Goal: Feedback & Contribution: Submit feedback/report problem

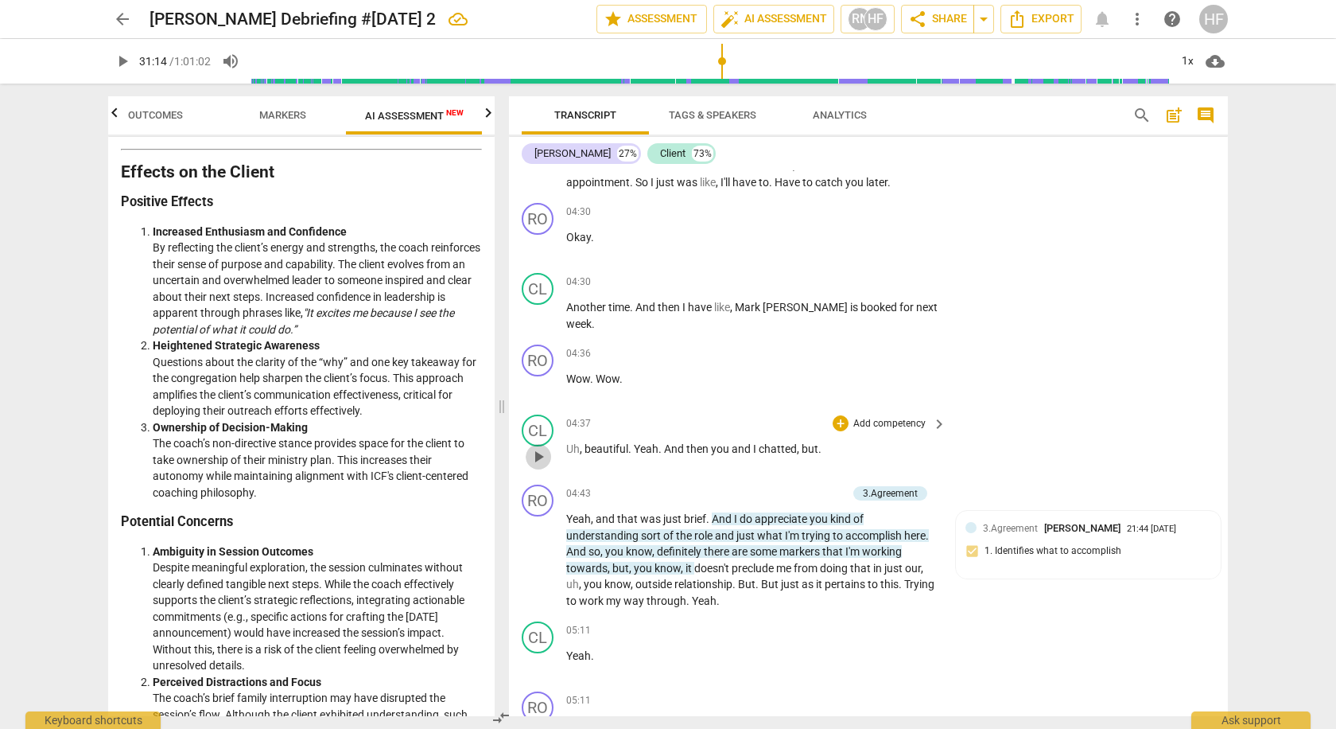
click at [542, 447] on span "play_arrow" at bounding box center [538, 456] width 19 height 19
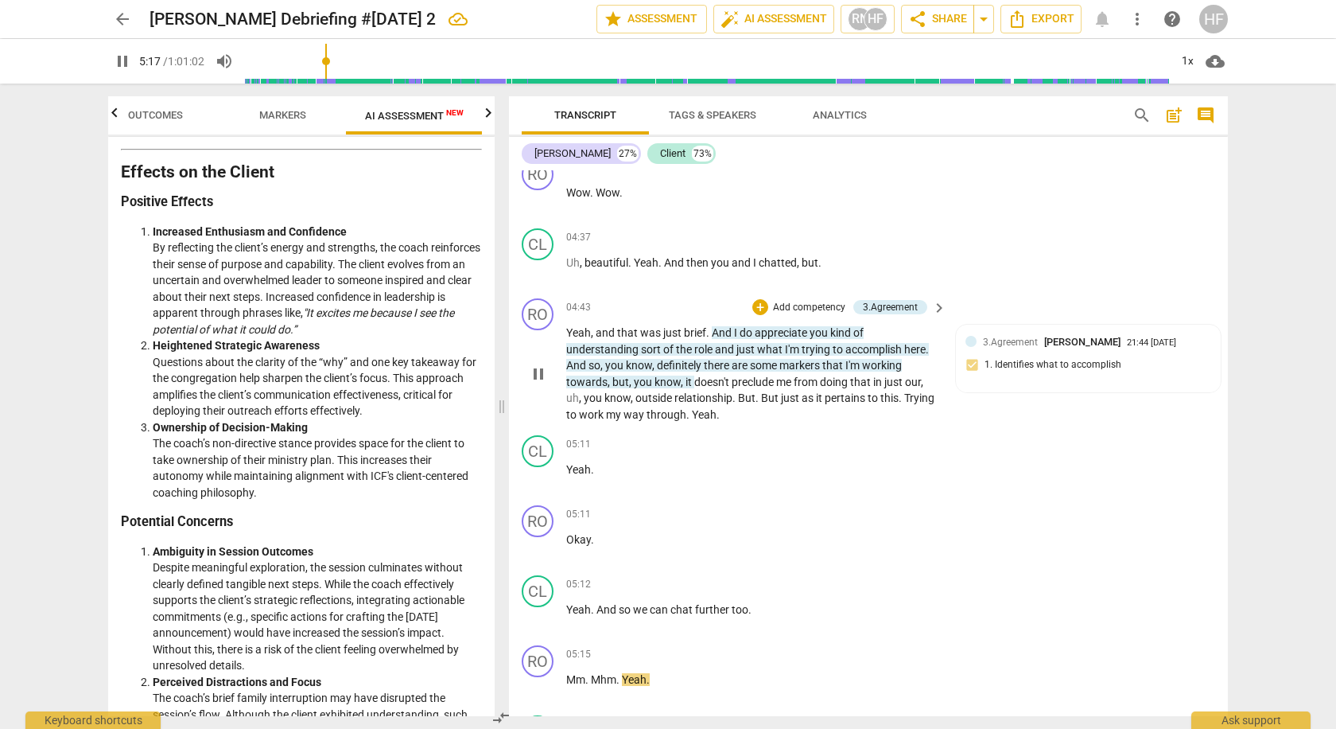
click at [541, 364] on span "pause" at bounding box center [538, 373] width 19 height 19
type input "318"
click at [762, 299] on div "+" at bounding box center [760, 307] width 16 height 16
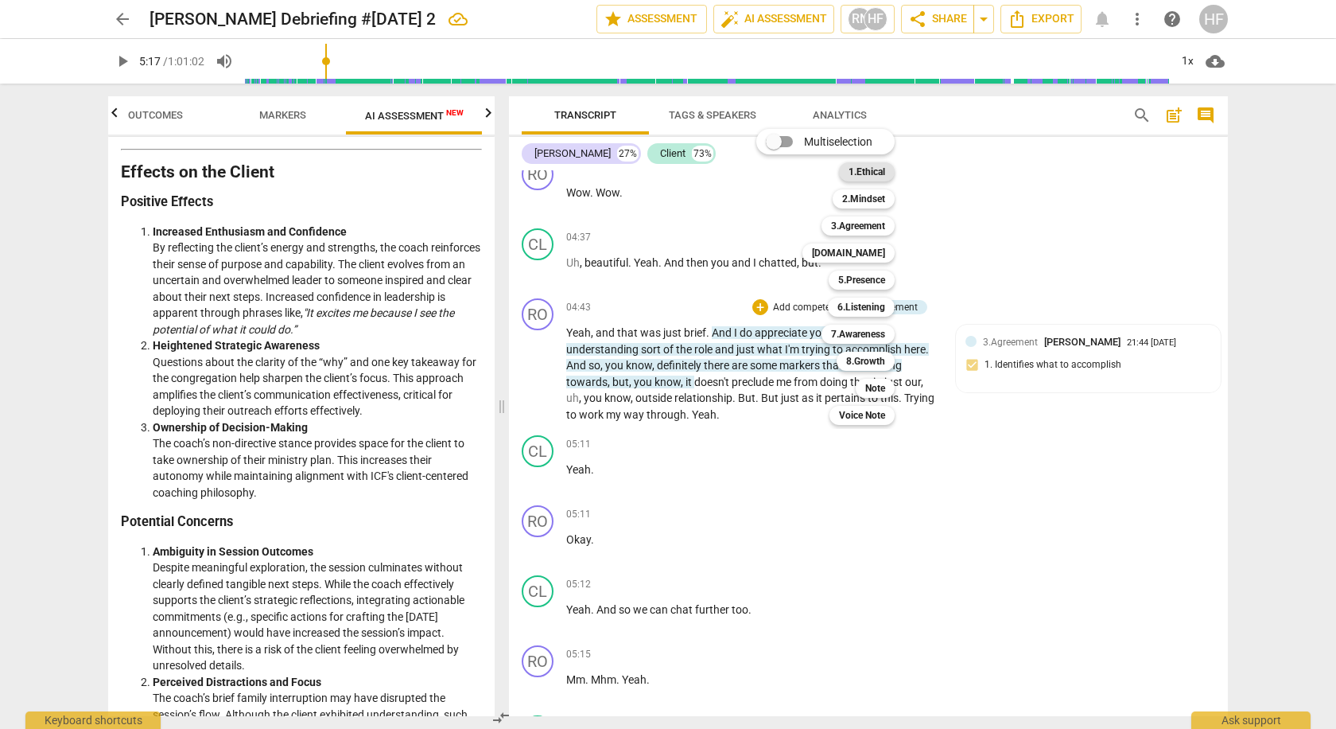
click at [877, 175] on b "1.Ethical" at bounding box center [867, 171] width 37 height 19
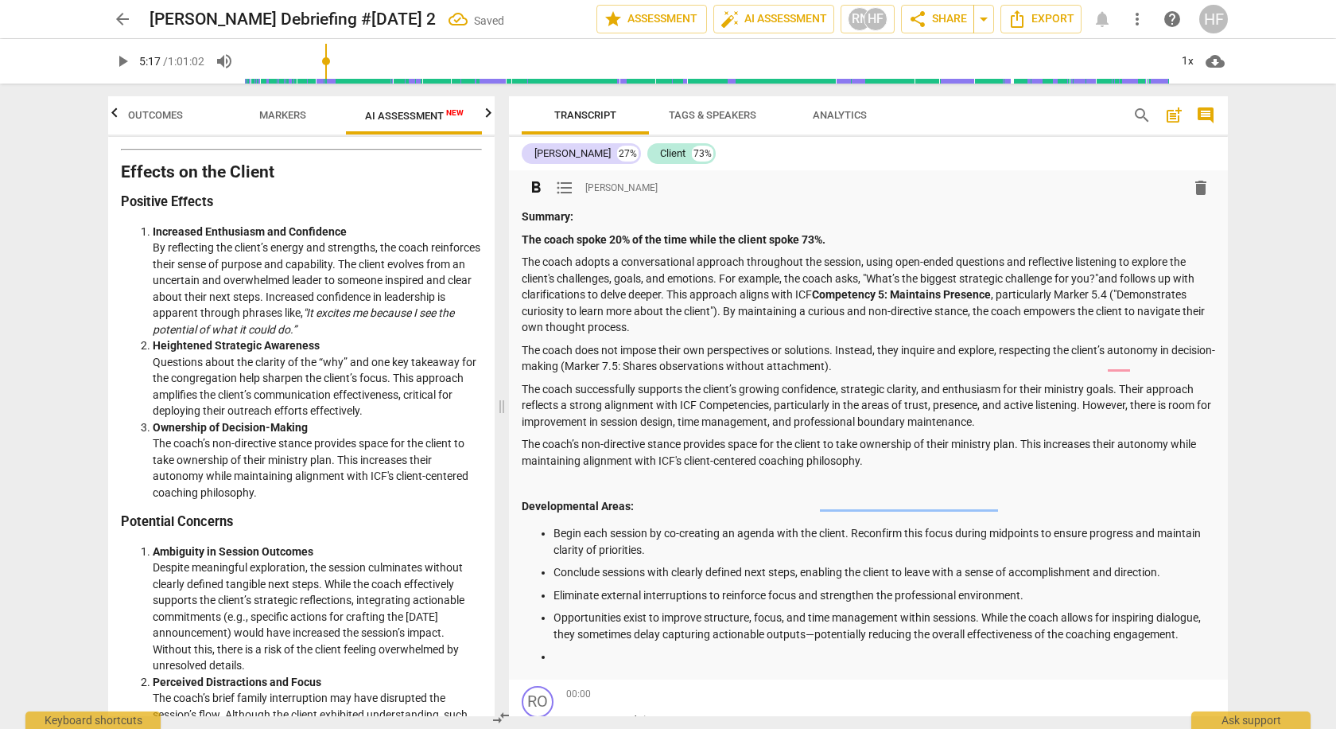
scroll to position [4624, 0]
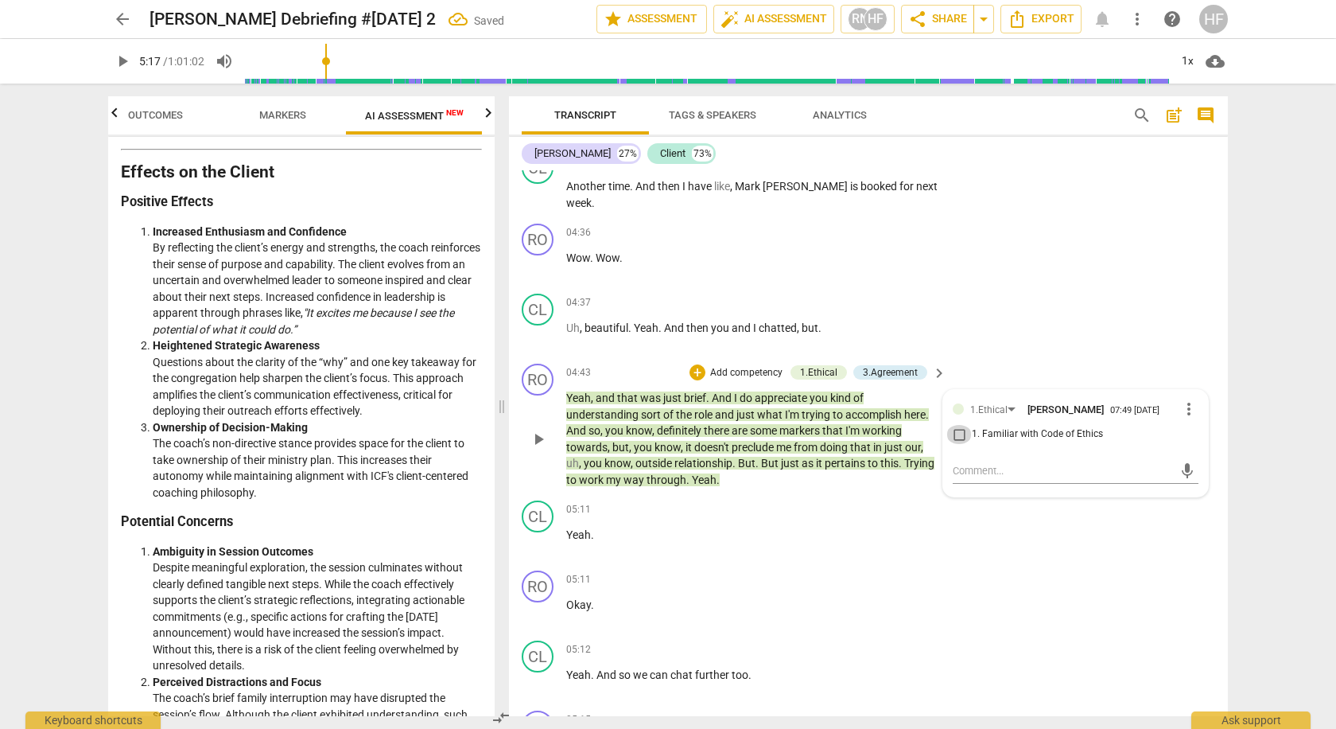
click at [958, 425] on input "1. Familiar with Code of Ethics" at bounding box center [959, 434] width 25 height 19
checkbox input "true"
click at [973, 463] on textarea at bounding box center [1063, 470] width 220 height 15
type textarea "S"
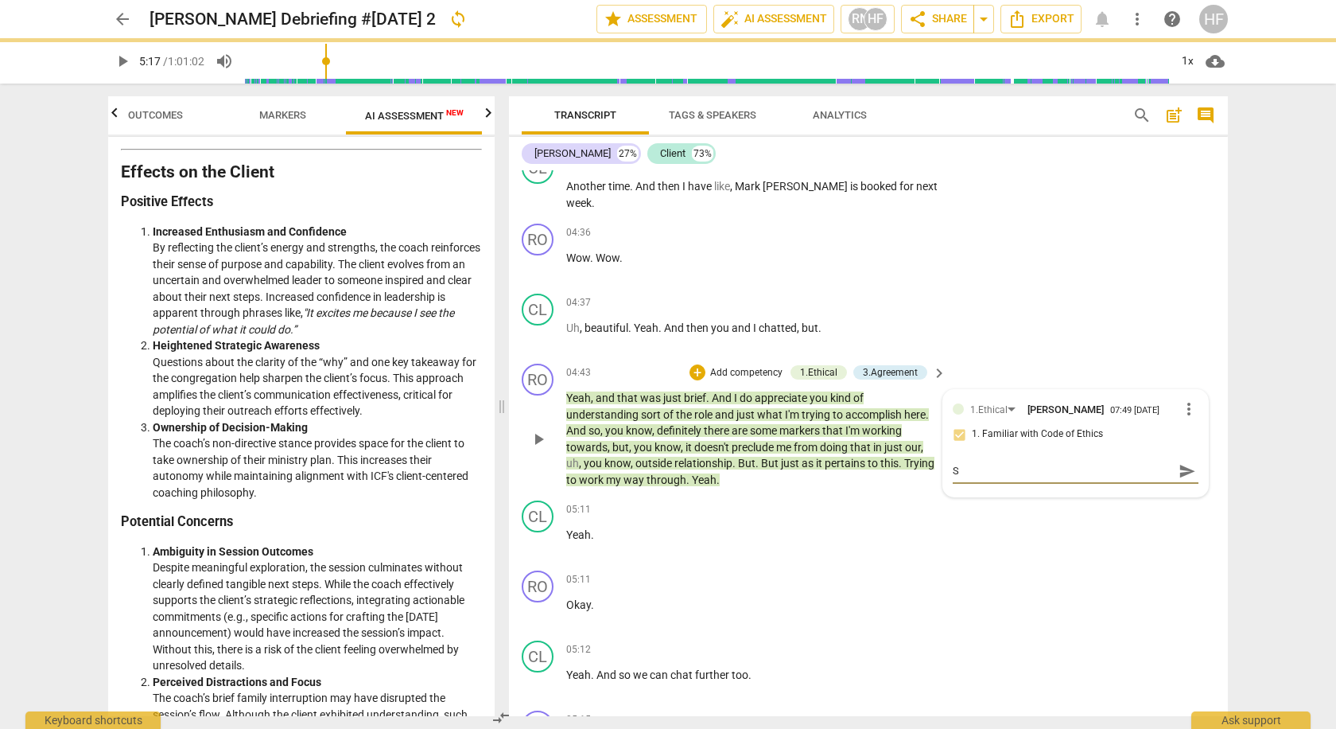
type textarea "St"
type textarea "Sty"
type textarea "Stya"
type textarea "Styas"
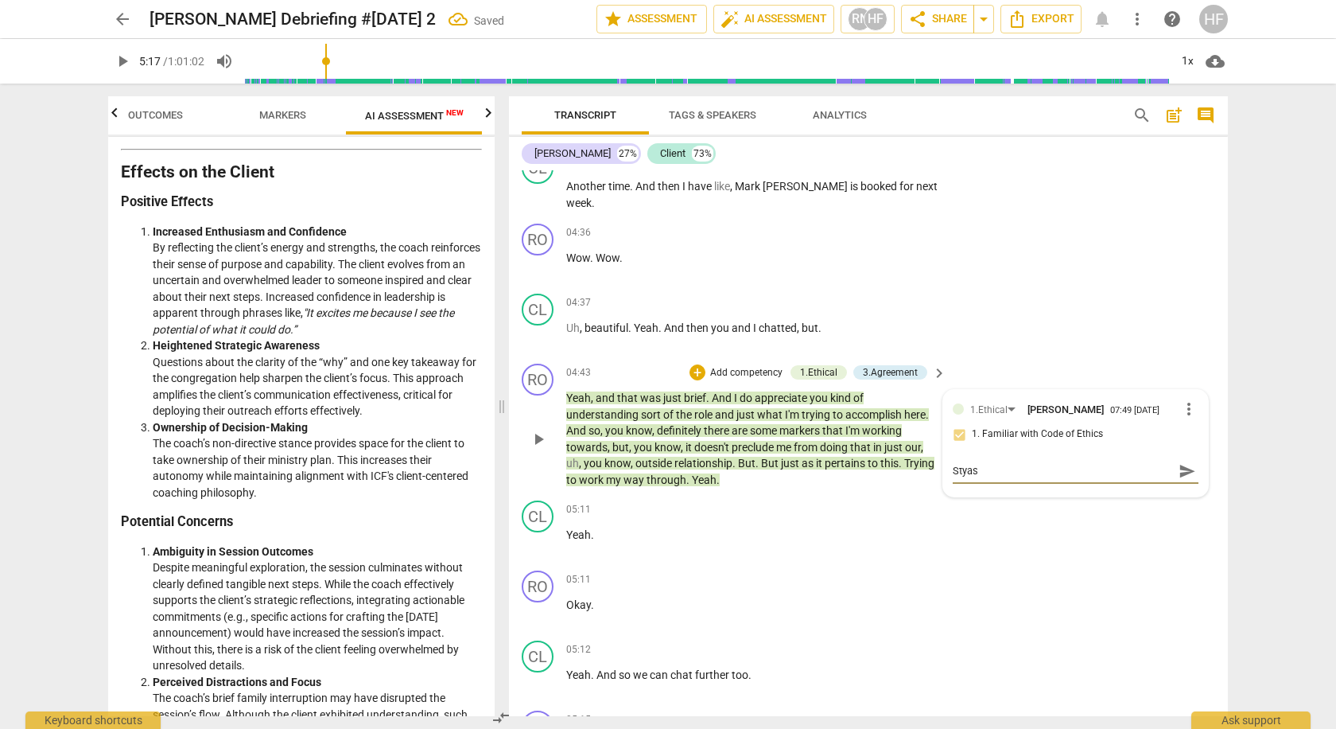
type textarea "Styas"
type textarea "Stya"
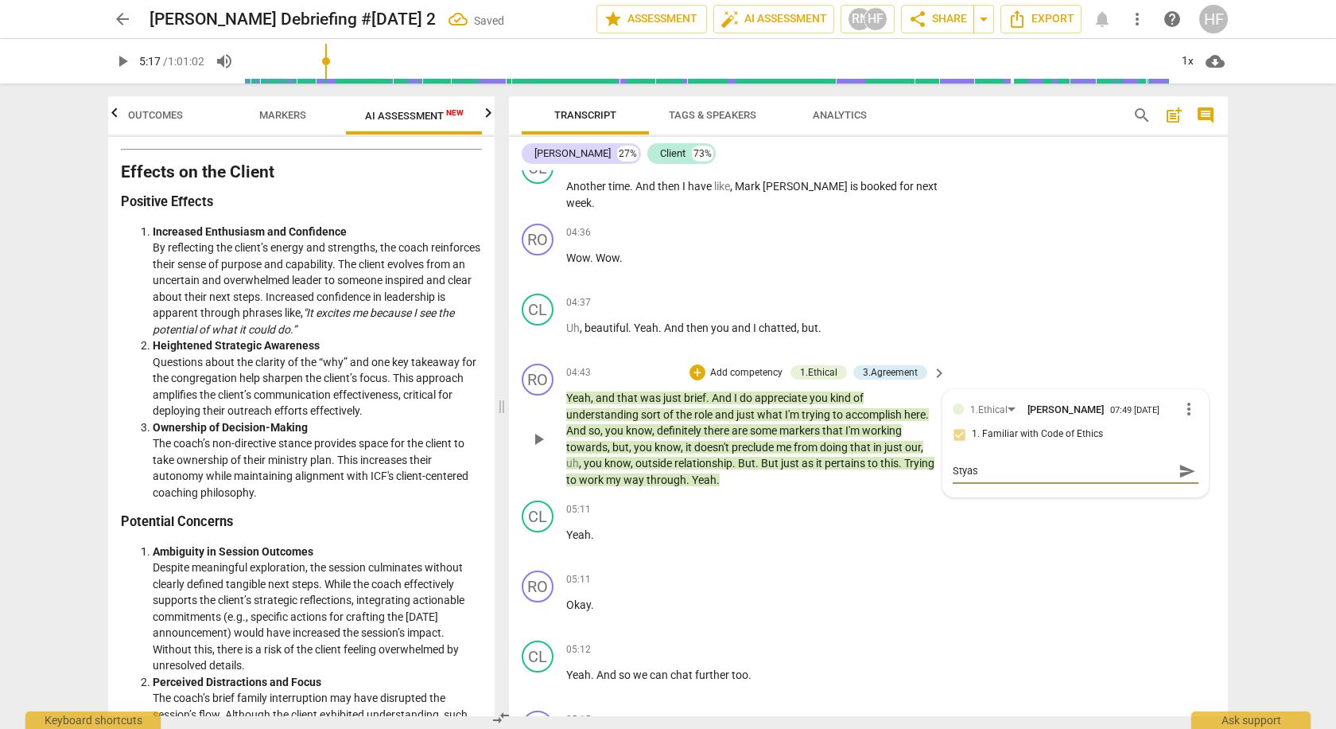
type textarea "Stya"
type textarea "Sty"
type textarea "St"
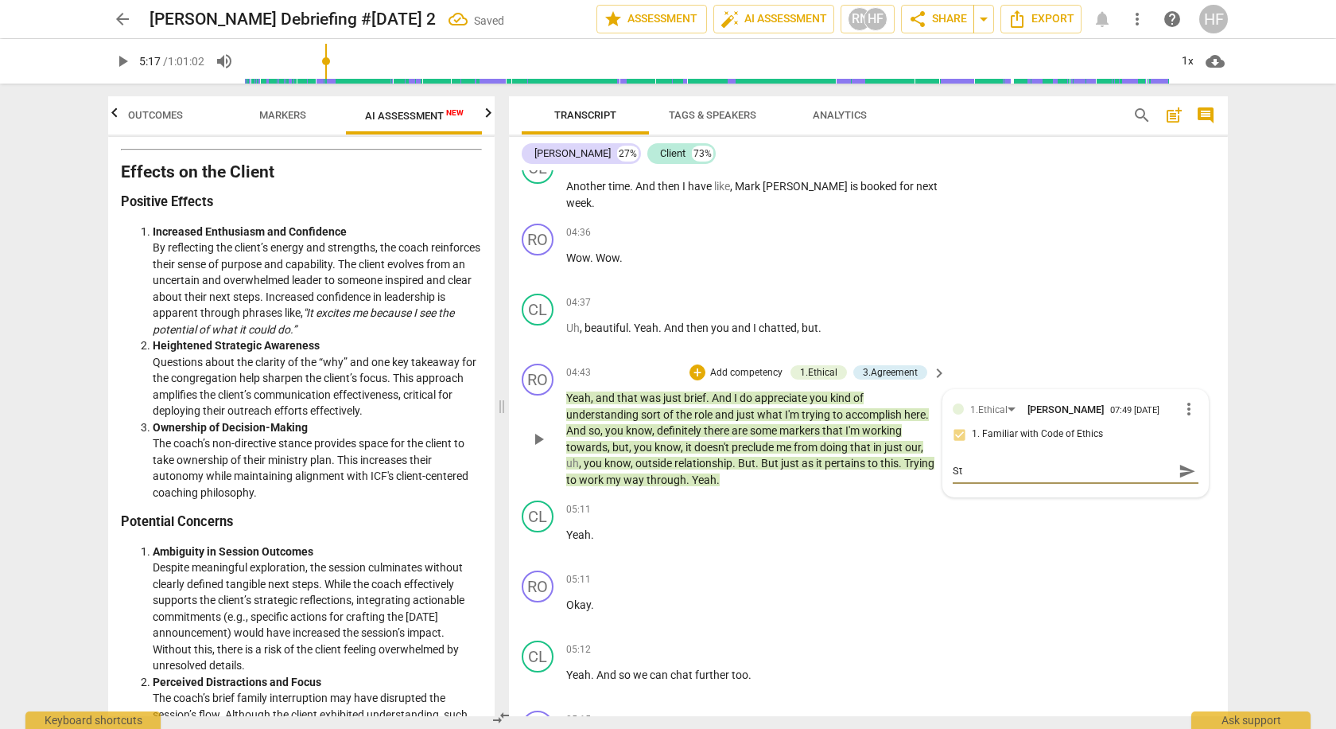
type textarea "Sta"
type textarea "Stay"
type textarea "Stays"
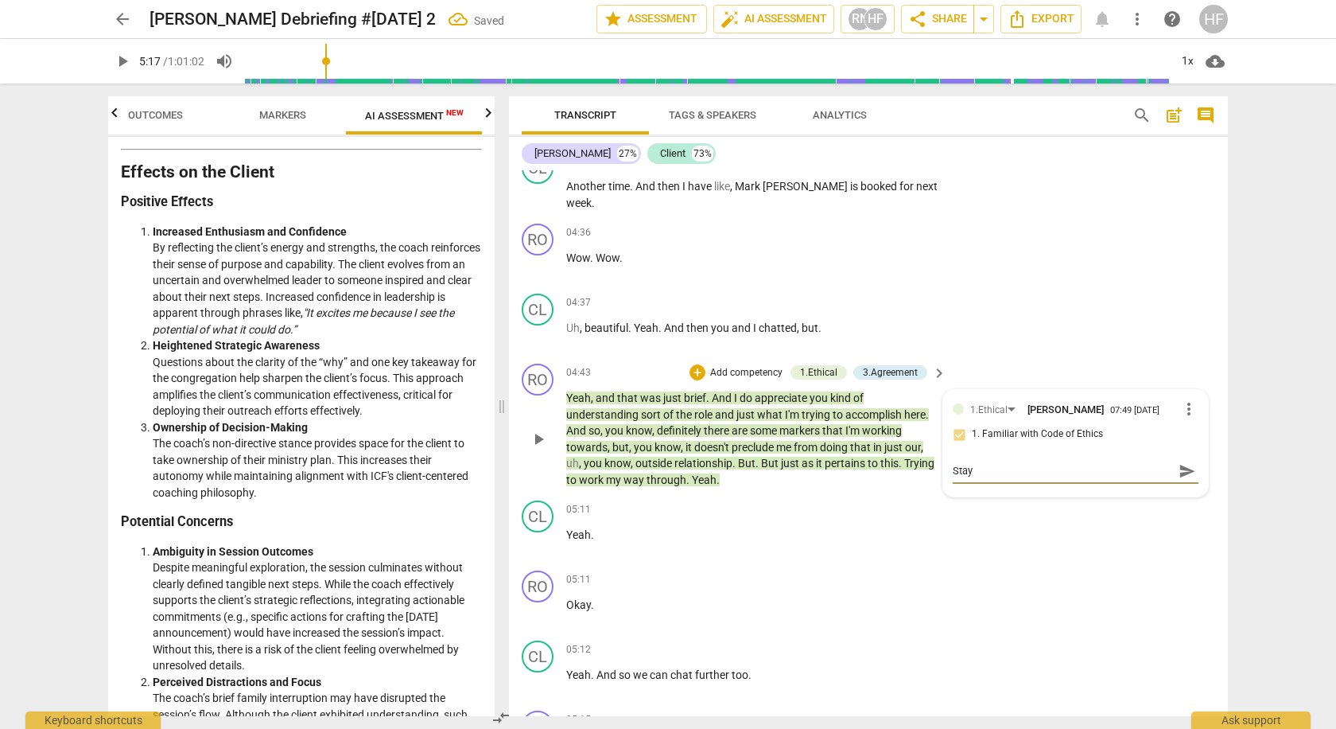
type textarea "Stays"
type textarea "Stays w"
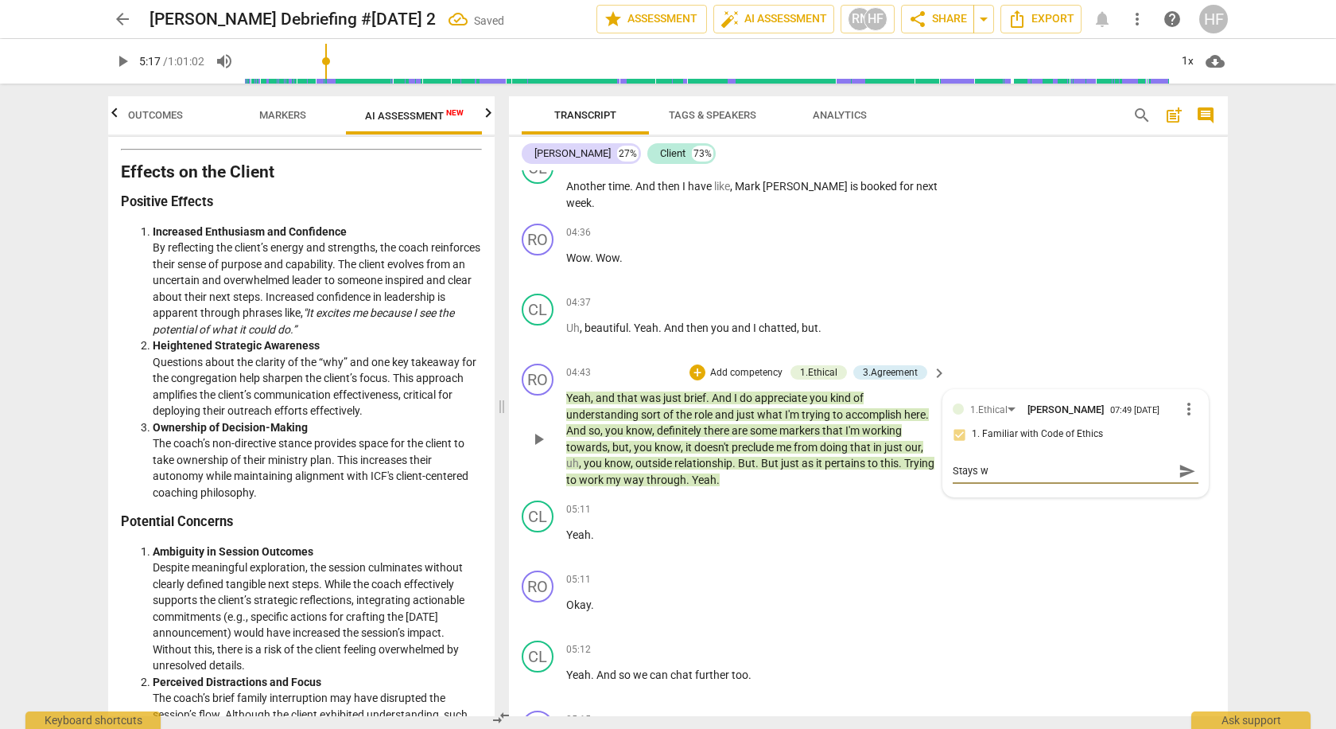
type textarea "Stays wi"
type textarea "Stays wit"
type textarea "Stays with"
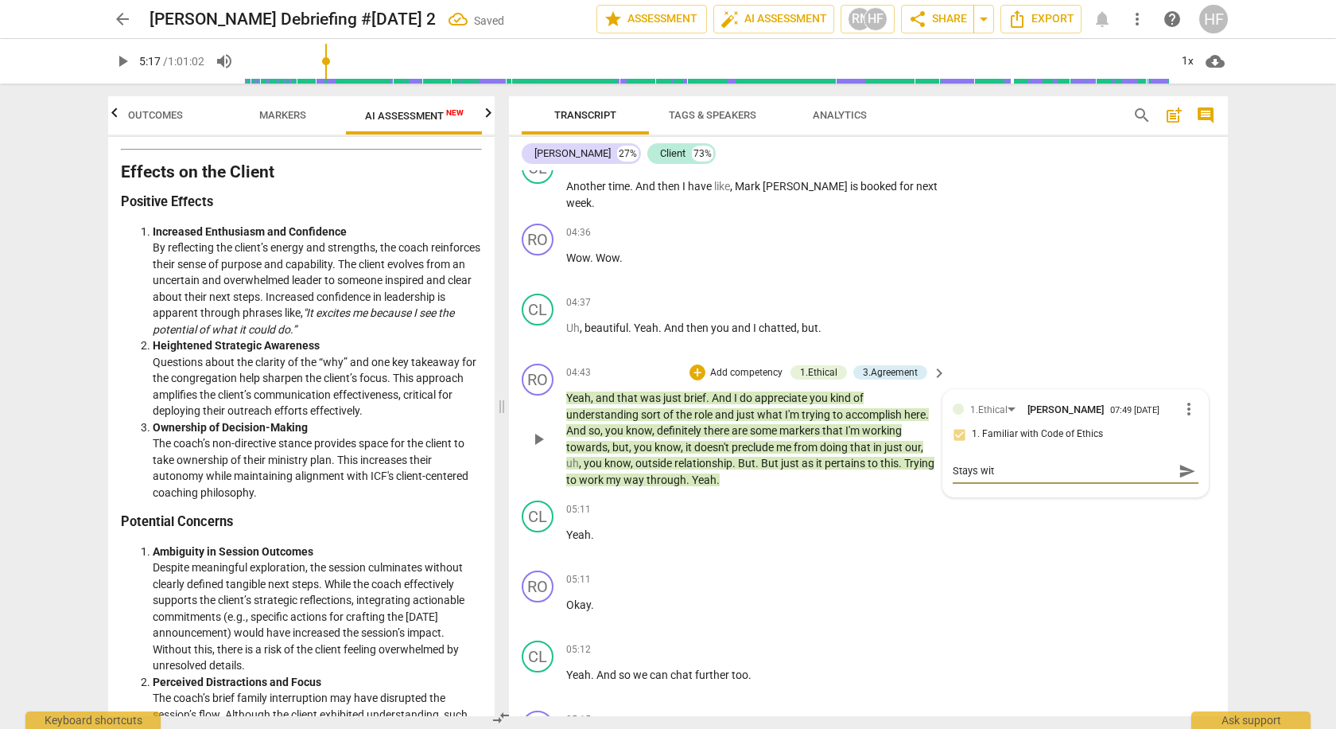
type textarea "Stays with"
type textarea "Stays withi"
type textarea "Stays within"
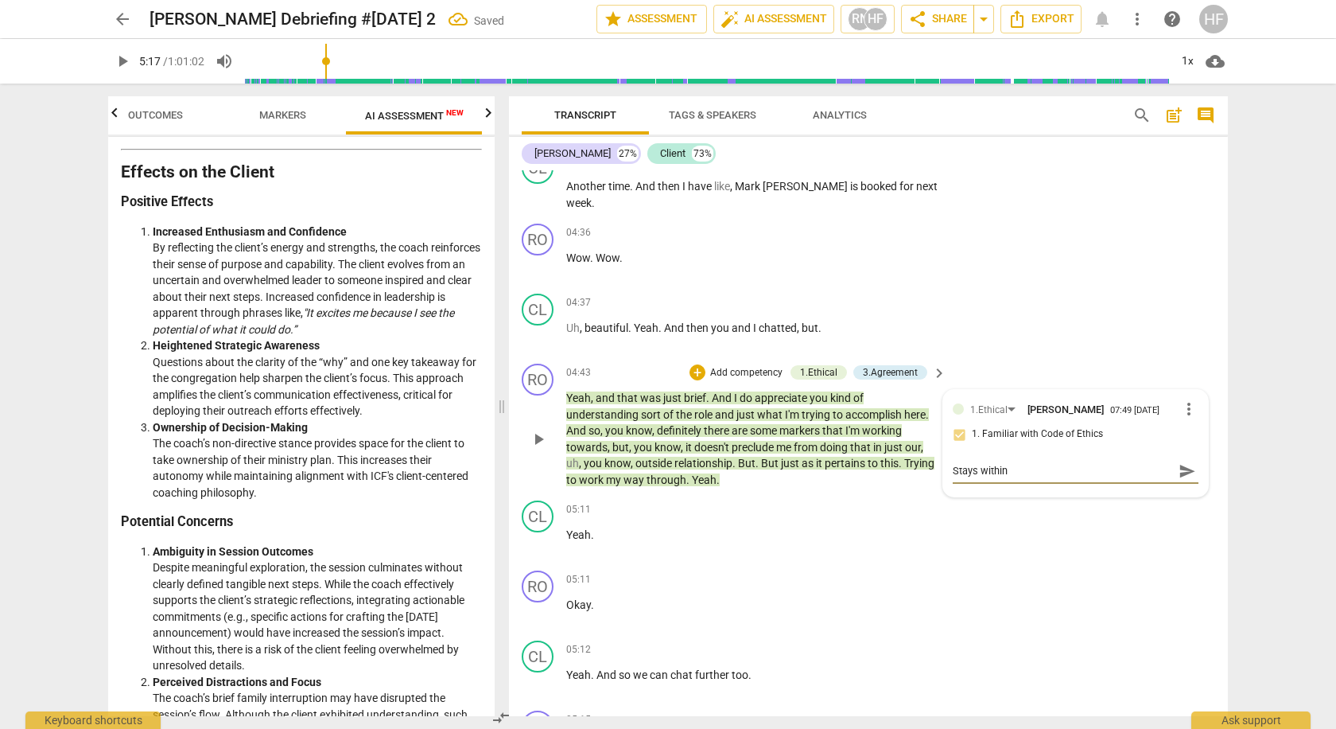
type textarea "Stays within"
type textarea "Stays within t"
type textarea "Stays within th"
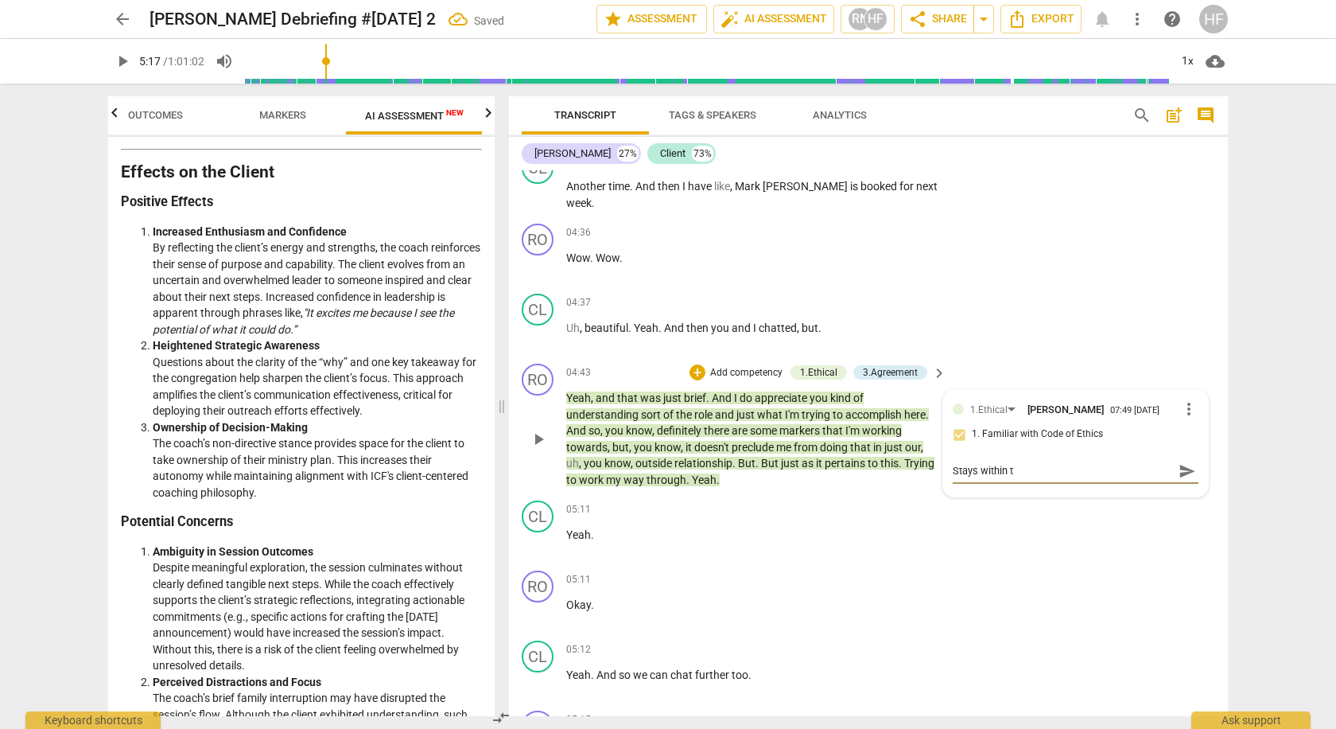
type textarea "Stays within th"
type textarea "Stays within tht"
type textarea "Stays within th"
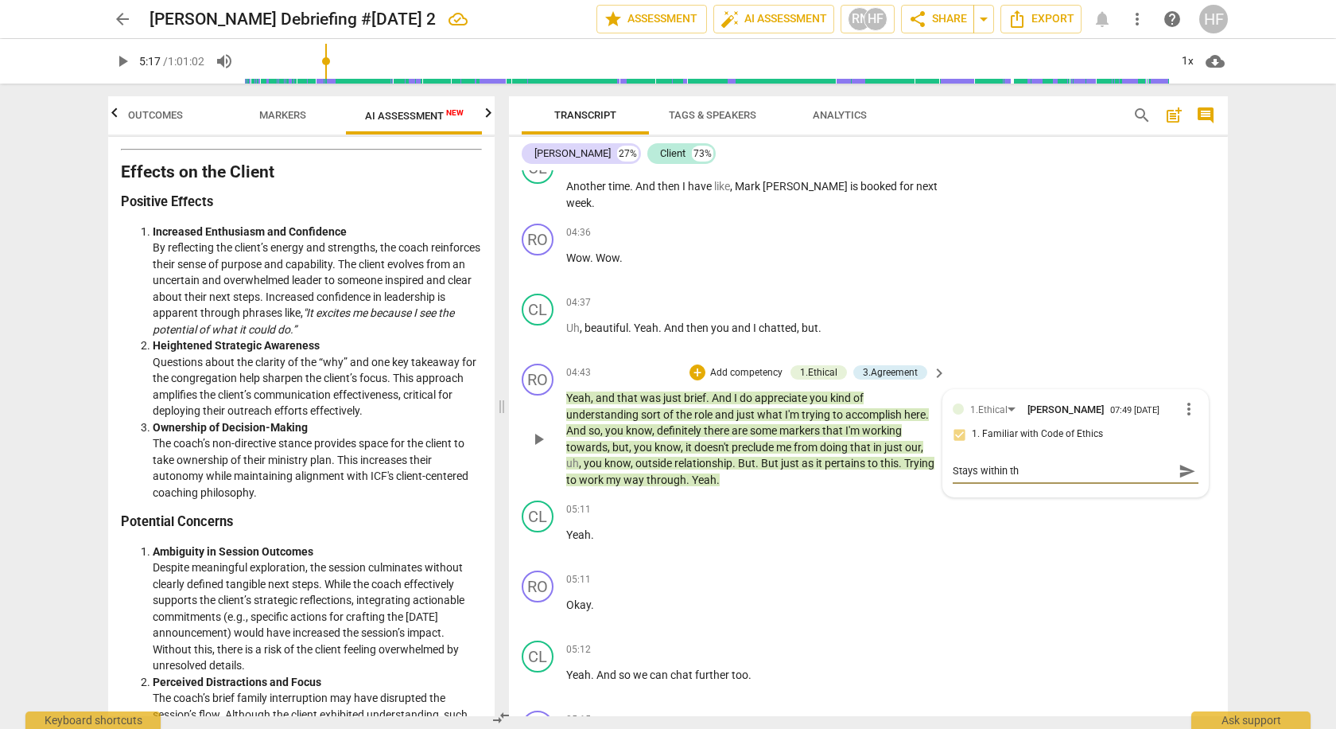
type textarea "Stays within the"
type textarea "Stays within the r"
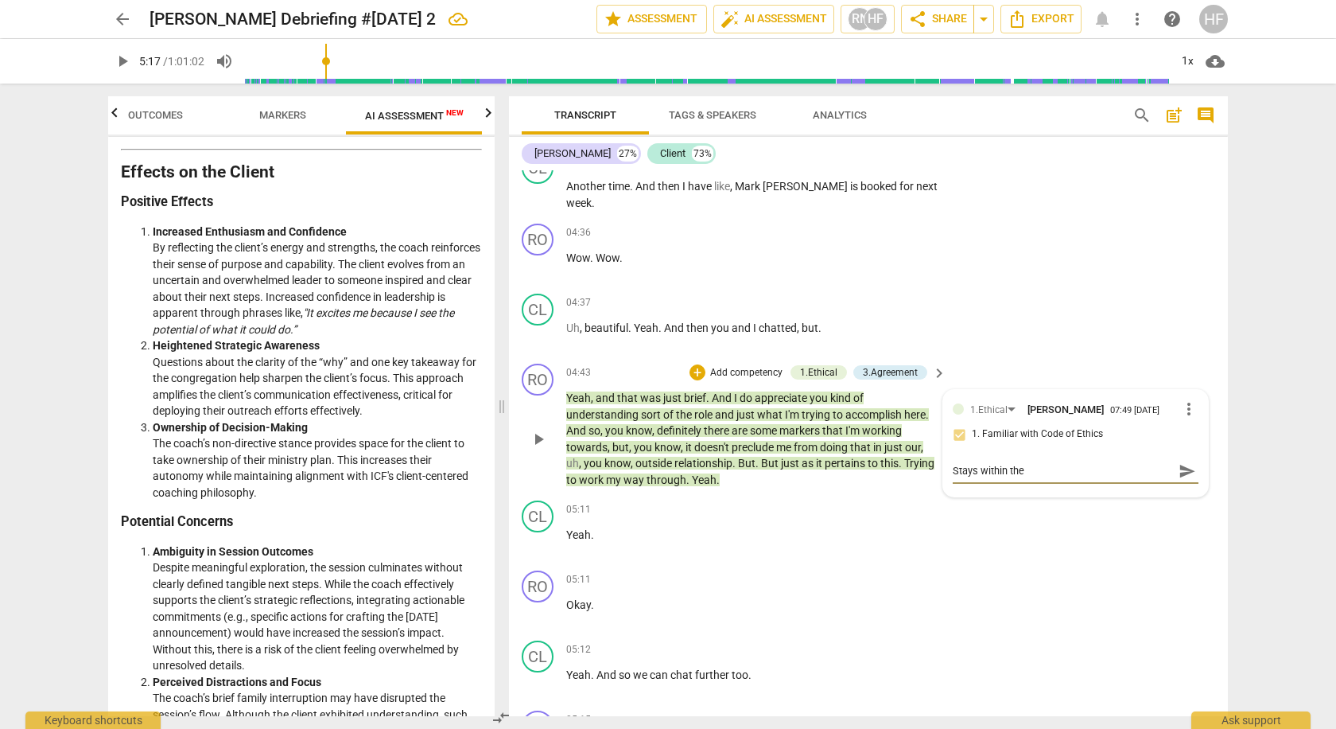
type textarea "Stays within the r"
type textarea "Stays within the ro"
type textarea "Stays within the rol"
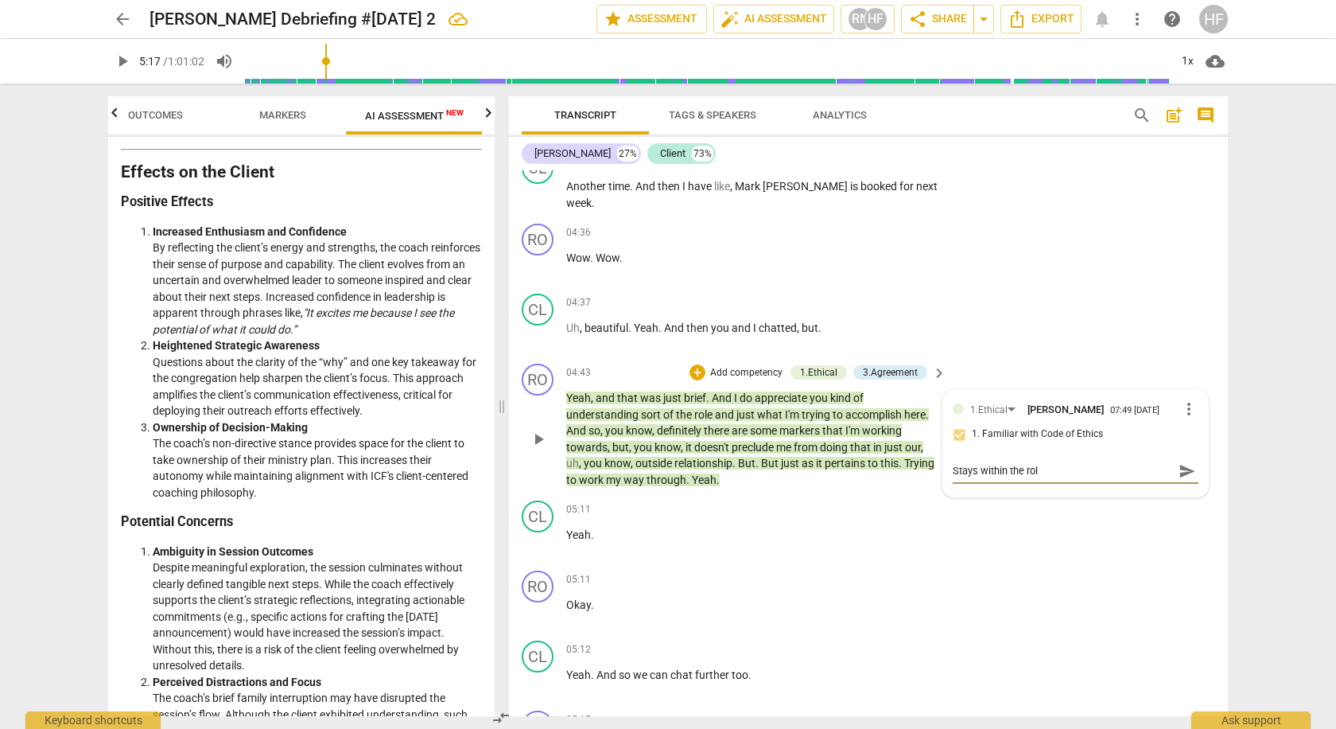
type textarea "Stays within the role"
type textarea "Stays within the role o"
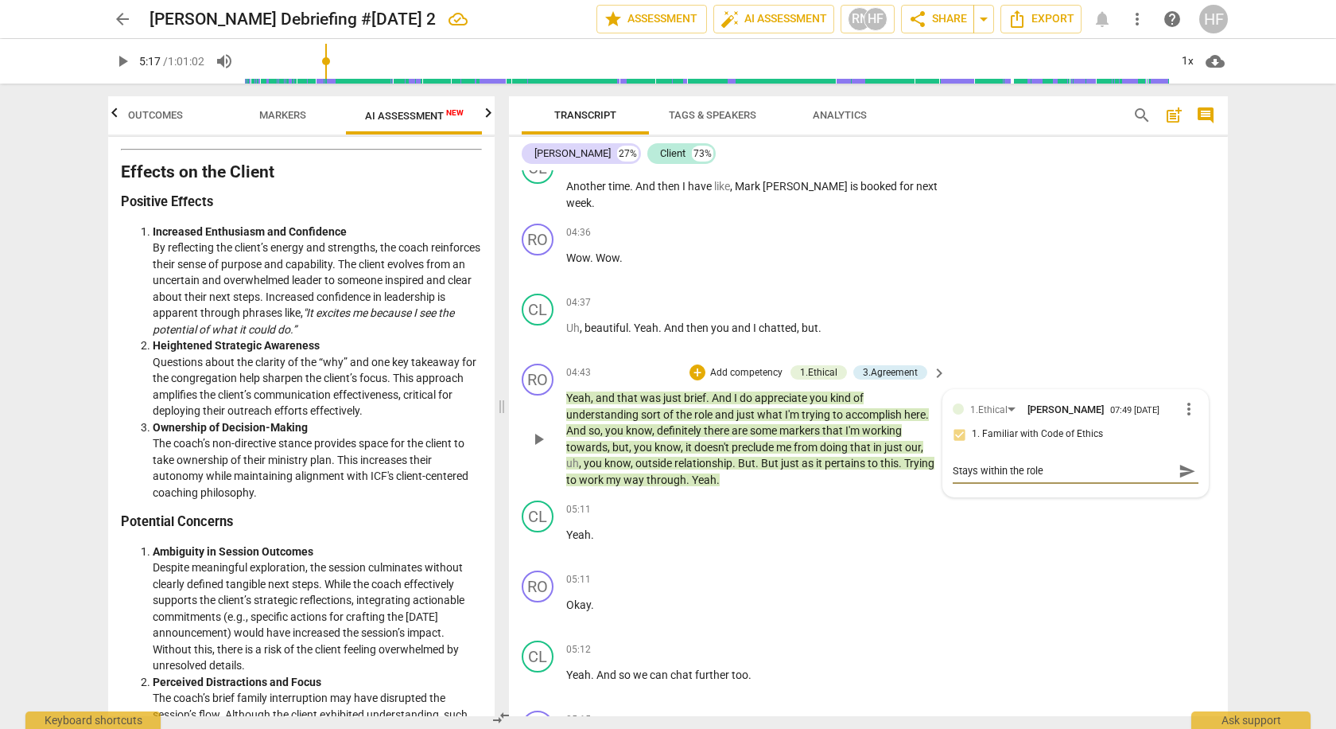
type textarea "Stays within the role o"
type textarea "Stays within the role of"
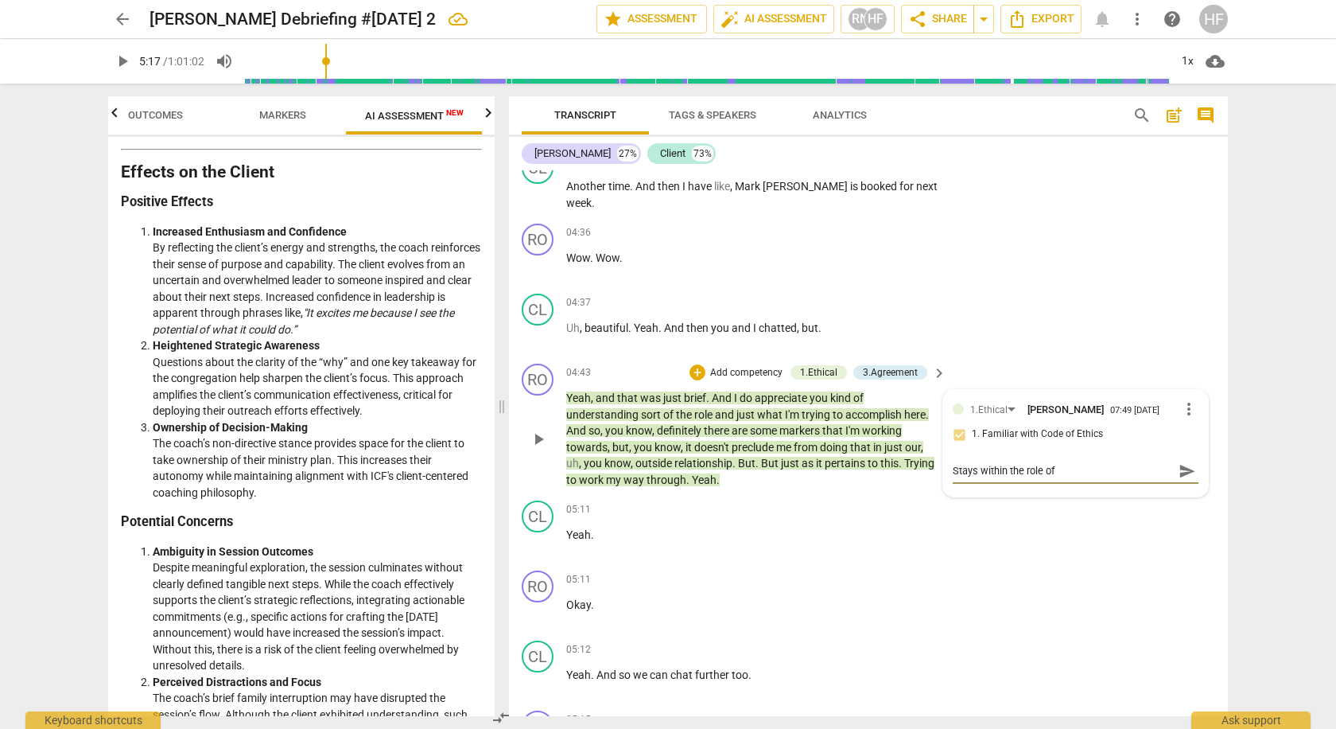
type textarea "Stays within the role of a"
type textarea "Stays within the role of a c"
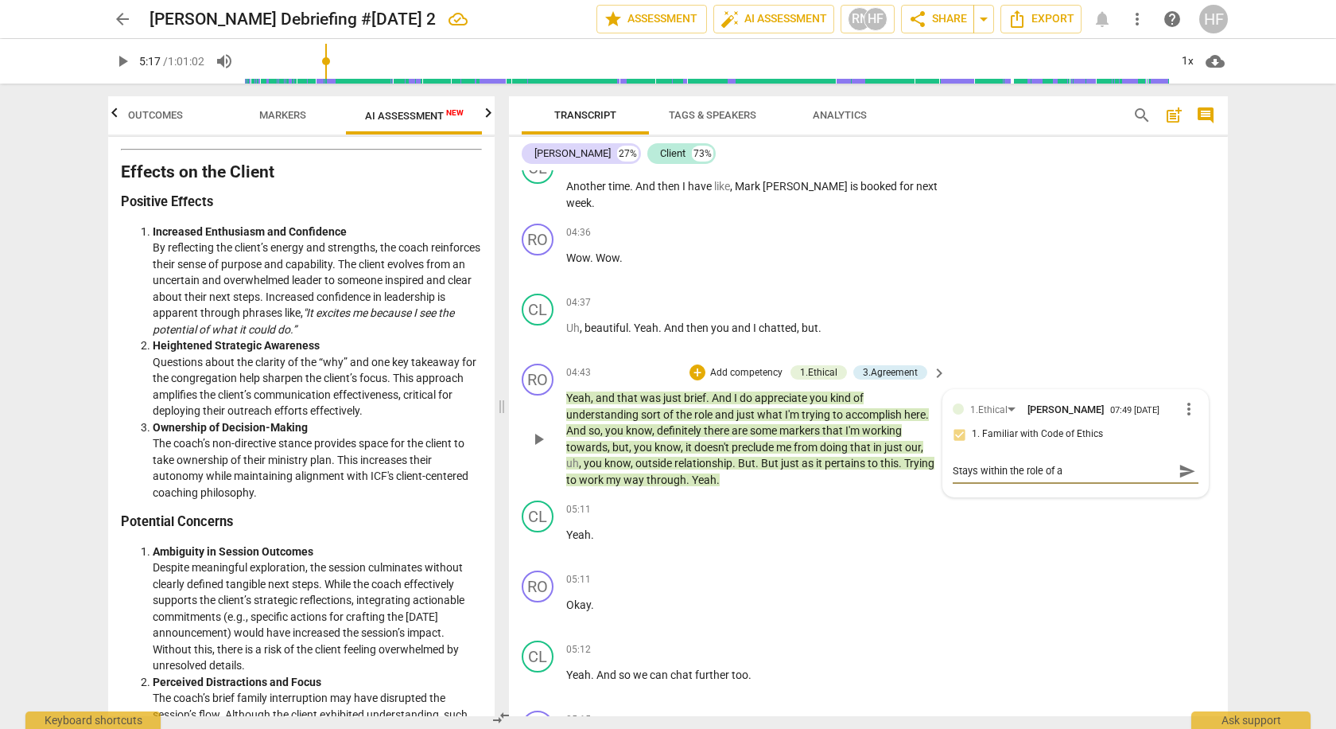
type textarea "Stays within the role of a c"
type textarea "Stays within the role of a co"
type textarea "Stays within the role of a coa"
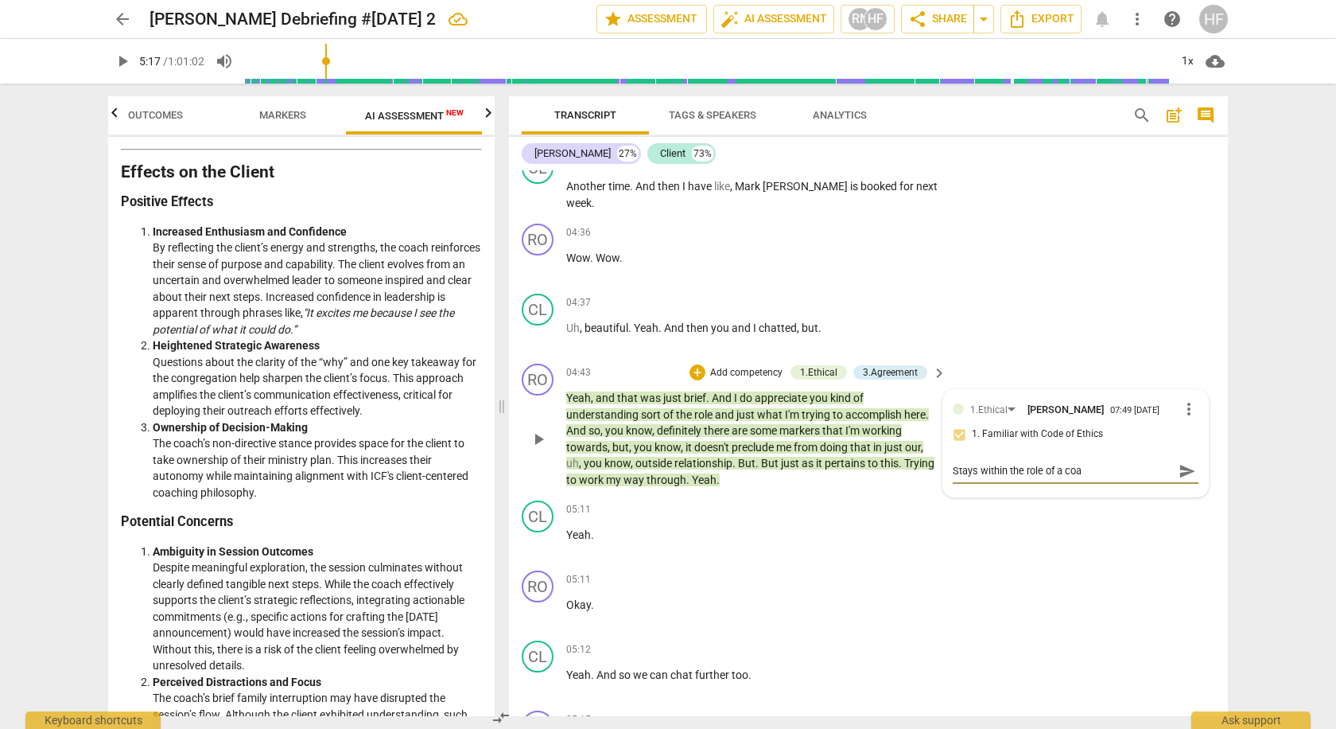
type textarea "Stays within the role of a coac"
type textarea "Stays within the role of a coach"
click at [1179, 462] on span "send" at bounding box center [1187, 470] width 17 height 17
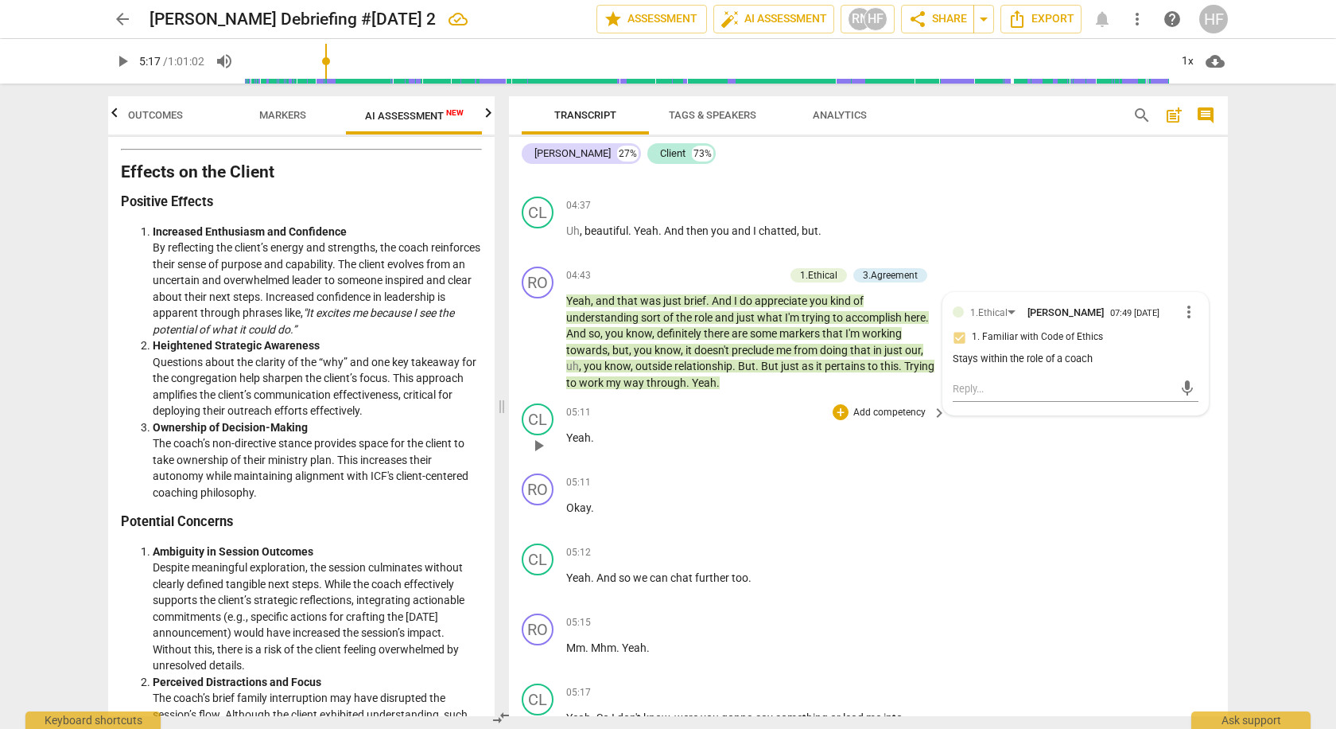
scroll to position [4721, 0]
click at [539, 576] on span "play_arrow" at bounding box center [538, 585] width 19 height 19
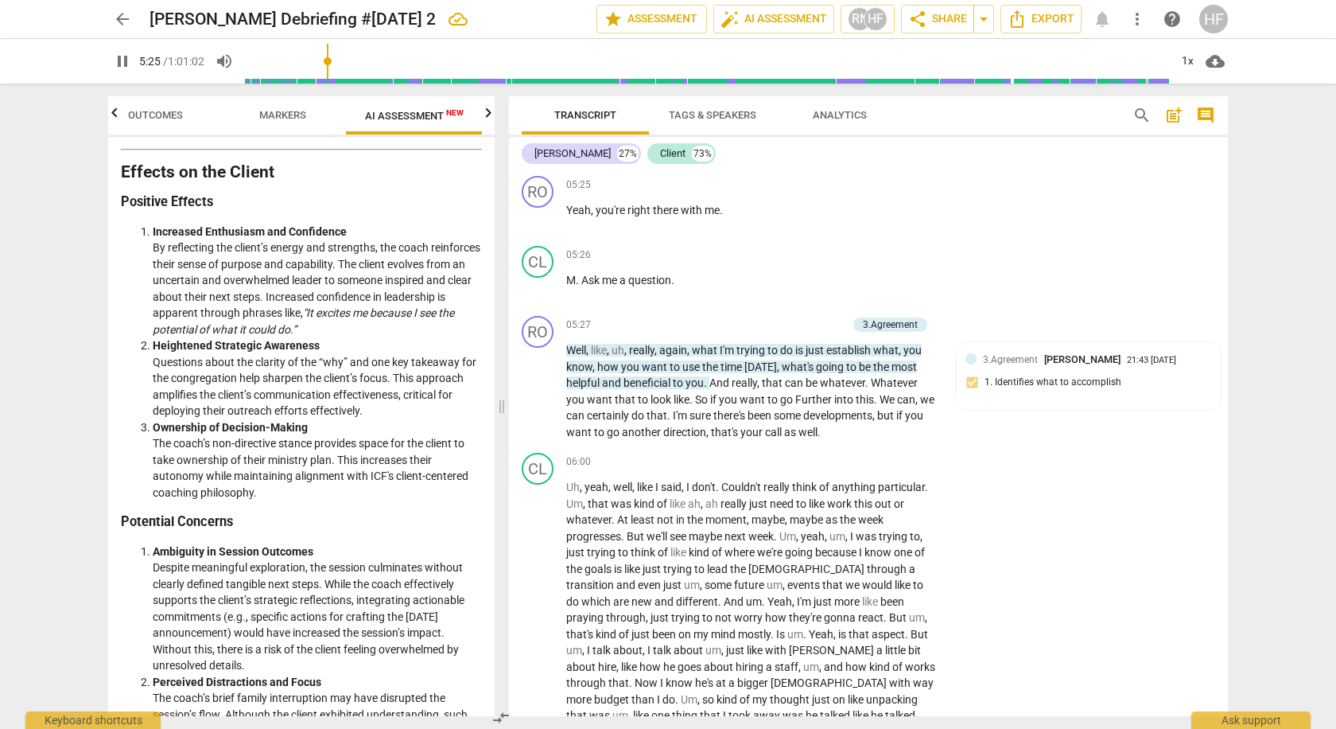
scroll to position [5300, 0]
drag, startPoint x: 547, startPoint y: 355, endPoint x: 539, endPoint y: 352, distance: 8.3
click at [547, 382] on span "pause" at bounding box center [538, 391] width 19 height 19
click at [539, 382] on span "play_arrow" at bounding box center [538, 391] width 19 height 19
click at [539, 382] on span "pause" at bounding box center [538, 391] width 19 height 19
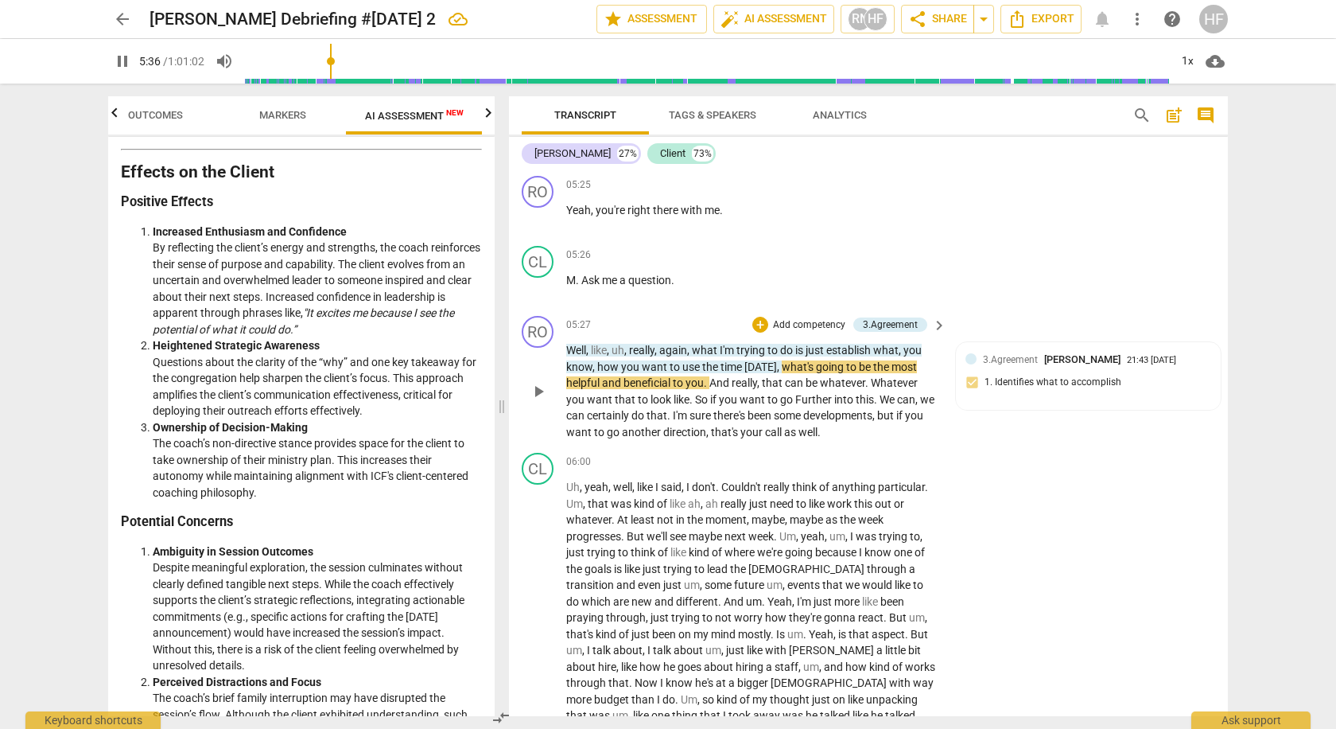
type input "337"
